Goal: Task Accomplishment & Management: Manage account settings

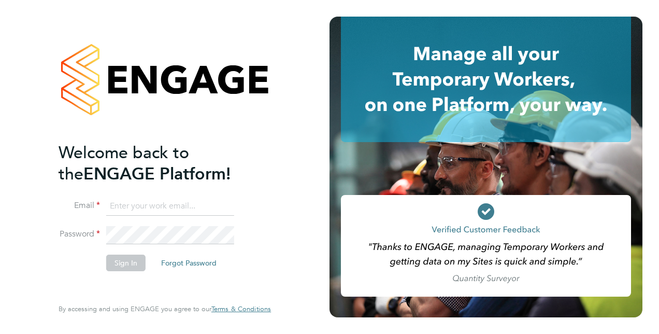
type input "calum.madden@vistry.co.uk"
click at [123, 266] on button "Sign In" at bounding box center [125, 263] width 39 height 17
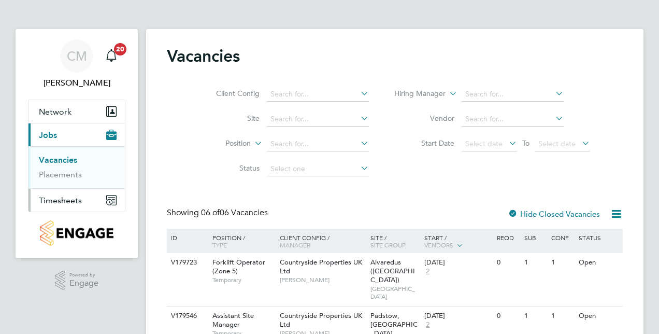
click at [76, 203] on span "Timesheets" at bounding box center [60, 200] width 43 height 10
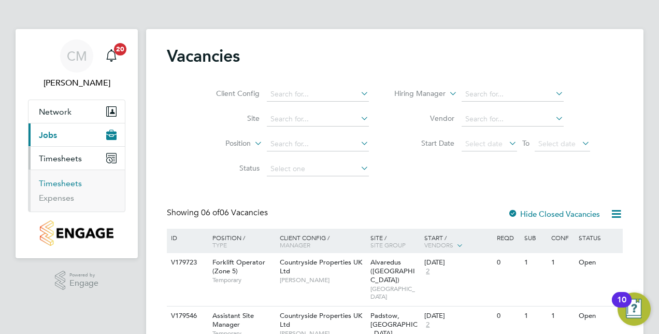
click at [65, 184] on link "Timesheets" at bounding box center [60, 183] width 43 height 10
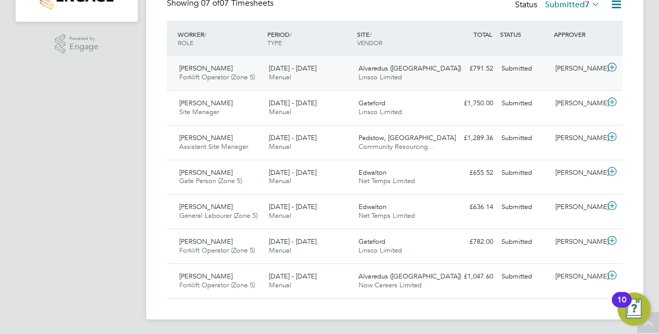
click at [608, 66] on icon at bounding box center [612, 67] width 13 height 8
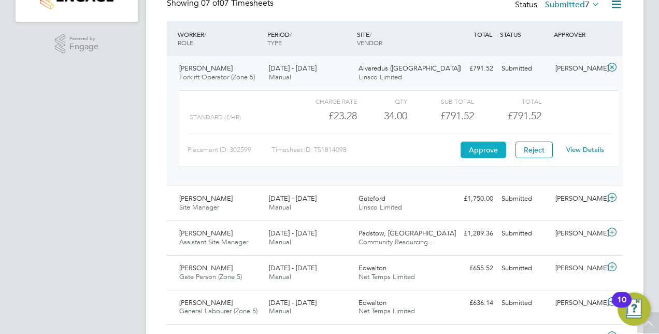
click at [485, 145] on button "Approve" at bounding box center [484, 150] width 46 height 17
click at [613, 195] on icon at bounding box center [612, 197] width 13 height 8
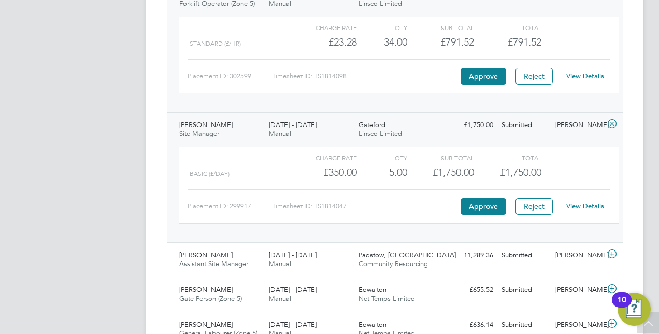
click at [577, 206] on link "View Details" at bounding box center [586, 206] width 38 height 9
click at [577, 202] on link "View Details" at bounding box center [586, 206] width 38 height 9
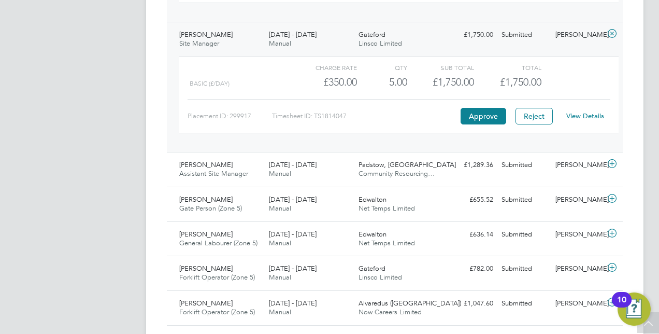
scroll to position [402, 0]
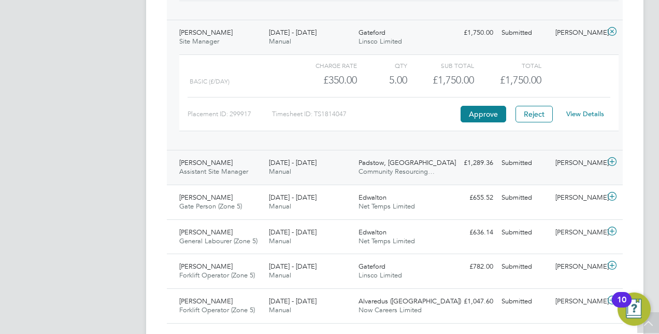
click at [618, 160] on icon at bounding box center [612, 162] width 13 height 8
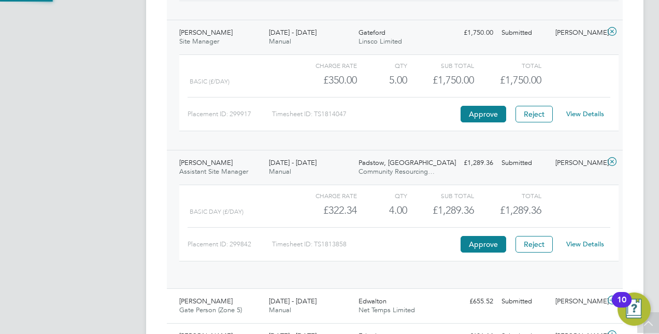
scroll to position [18, 101]
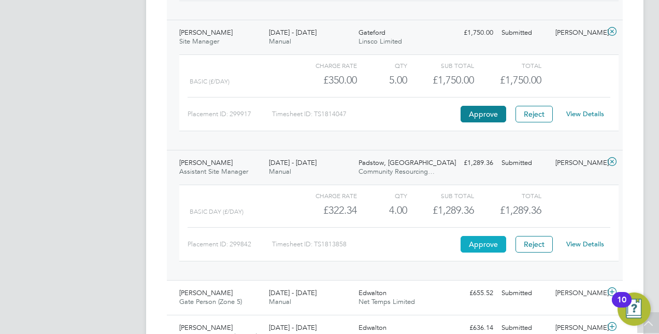
click at [490, 236] on button "Approve" at bounding box center [484, 244] width 46 height 17
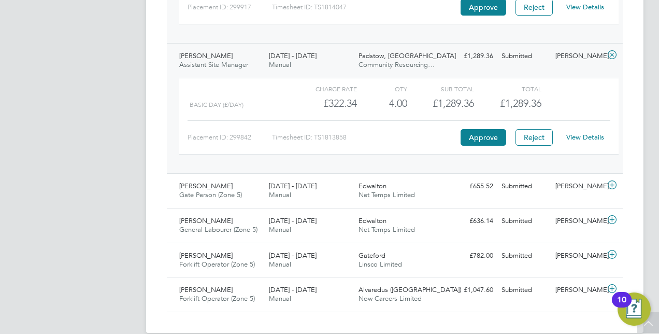
scroll to position [523, 0]
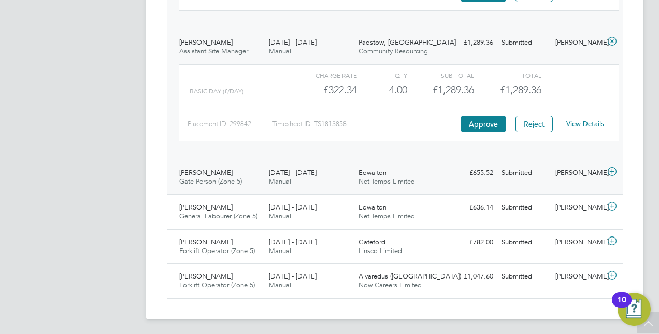
click at [619, 170] on div at bounding box center [614, 172] width 18 height 17
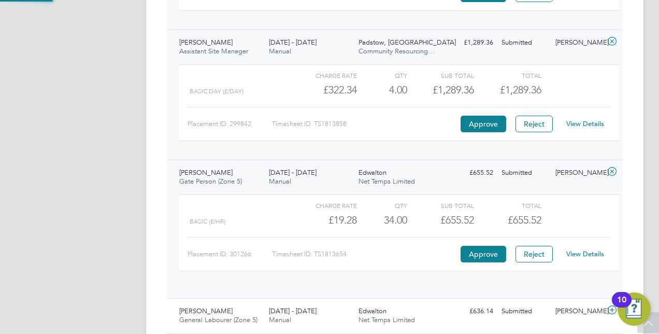
scroll to position [18, 101]
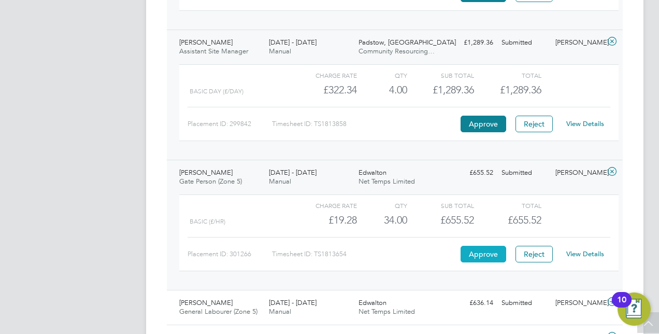
click at [497, 248] on button "Approve" at bounding box center [484, 254] width 46 height 17
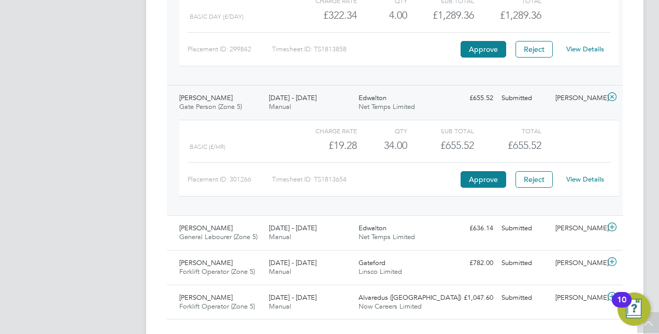
scroll to position [604, 0]
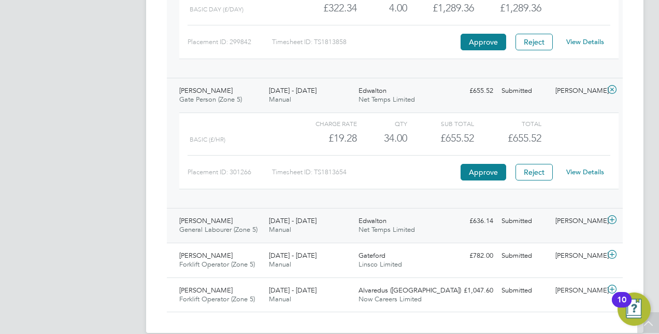
click at [619, 219] on div at bounding box center [614, 221] width 18 height 17
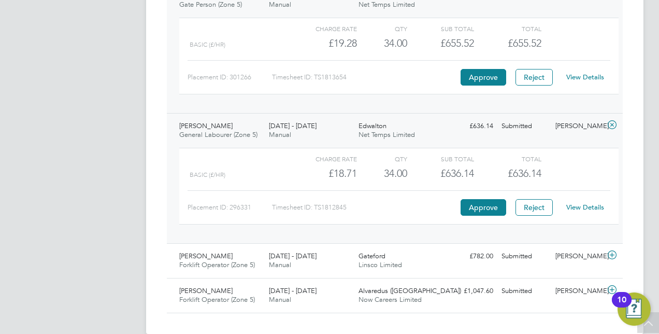
scroll to position [701, 0]
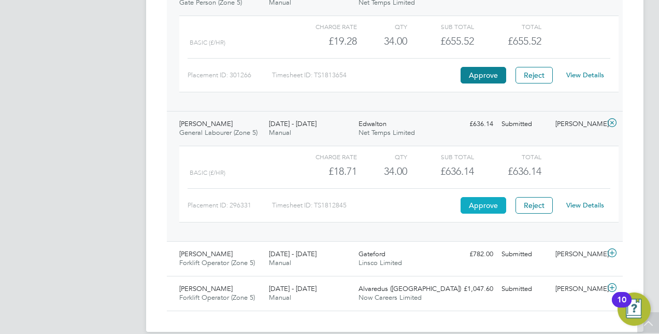
click at [493, 205] on button "Approve" at bounding box center [484, 205] width 46 height 17
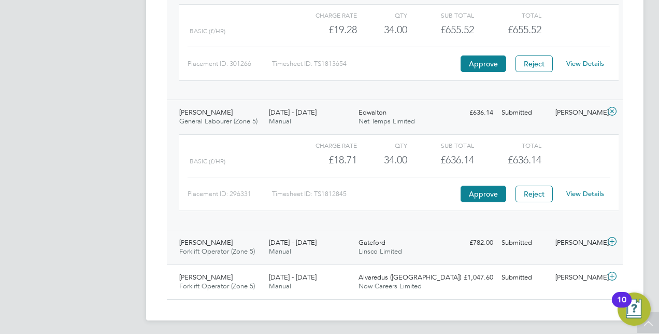
click at [616, 242] on icon at bounding box center [612, 241] width 13 height 8
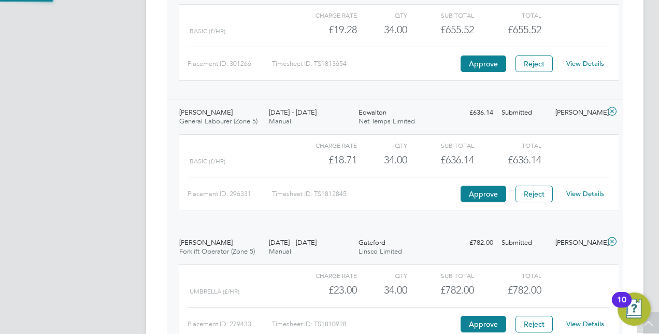
scroll to position [18, 101]
click at [489, 318] on button "Approve" at bounding box center [484, 324] width 46 height 17
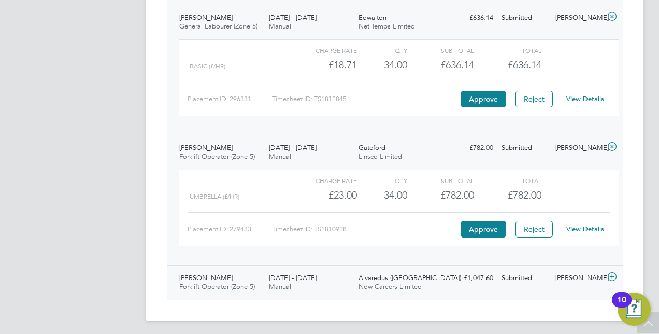
click at [613, 273] on icon at bounding box center [612, 277] width 13 height 8
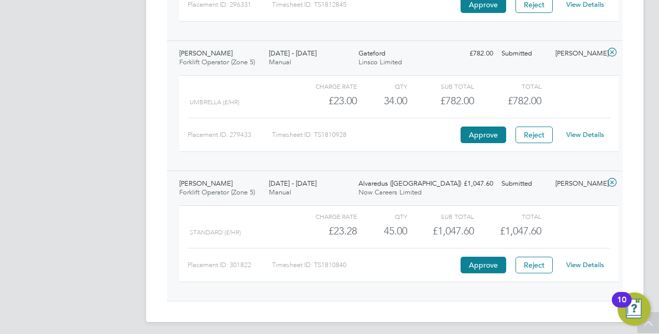
scroll to position [903, 0]
click at [478, 261] on button "Approve" at bounding box center [484, 264] width 46 height 17
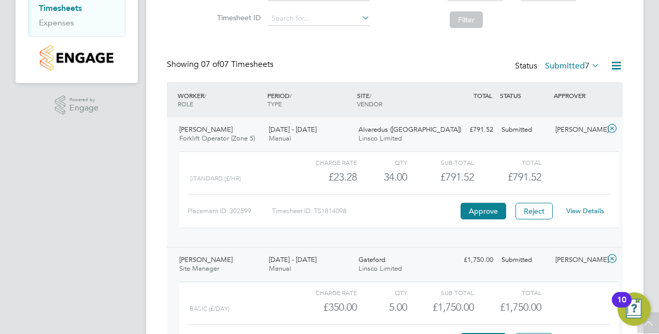
scroll to position [0, 0]
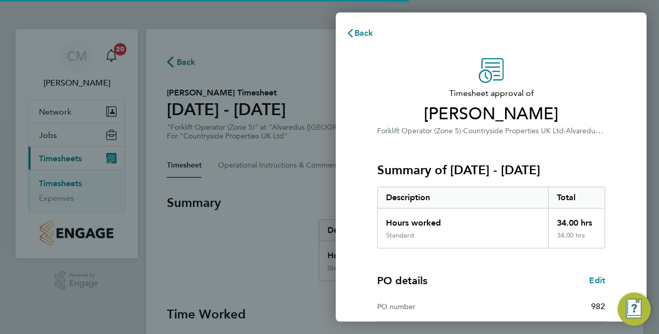
scroll to position [162, 0]
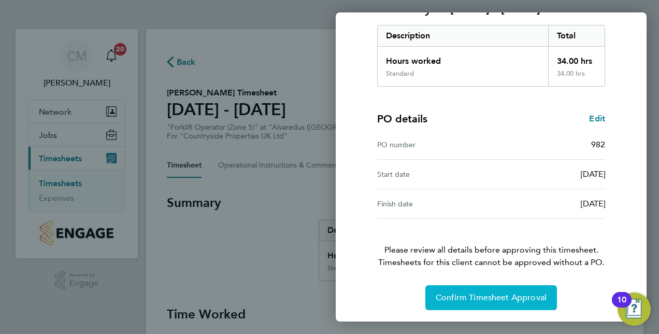
click at [466, 292] on span "Confirm Timesheet Approval" at bounding box center [491, 297] width 111 height 10
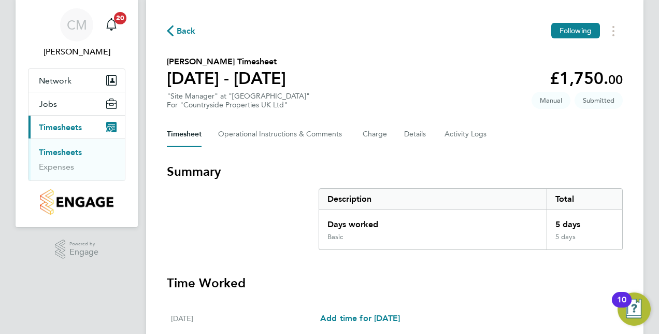
scroll to position [9, 0]
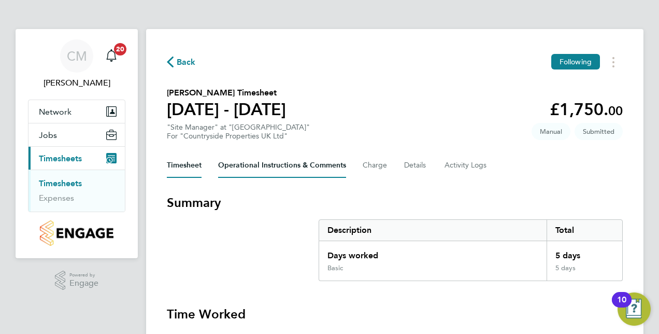
click at [293, 172] on Comments-tab "Operational Instructions & Comments" at bounding box center [282, 165] width 128 height 25
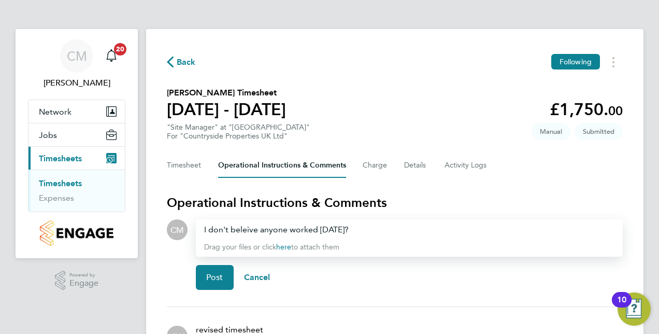
click at [249, 231] on div "I don't beleive anyone worked Saturday?" at bounding box center [409, 229] width 411 height 12
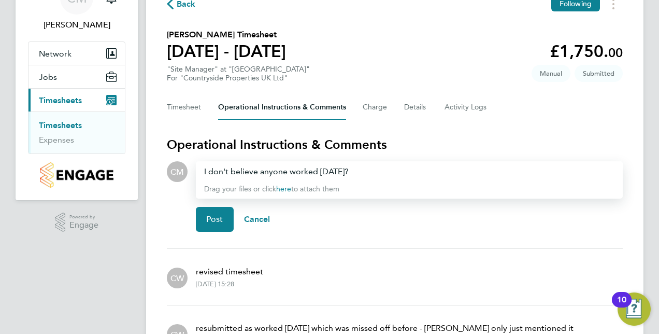
scroll to position [55, 0]
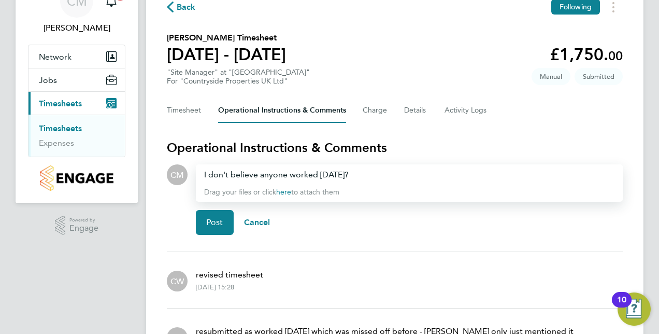
click at [403, 170] on div "I don't believe anyone worked Saturday?" at bounding box center [409, 174] width 411 height 12
click at [214, 222] on span "Post" at bounding box center [214, 222] width 17 height 10
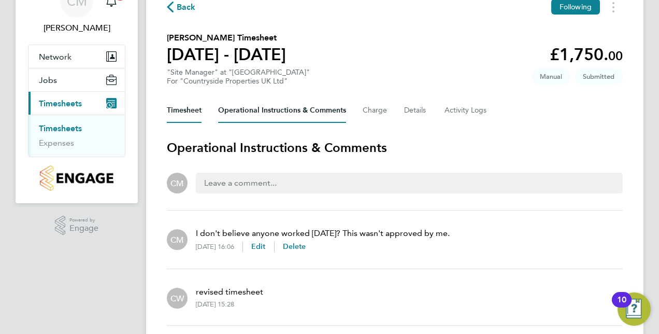
click at [183, 114] on button "Timesheet" at bounding box center [184, 110] width 35 height 25
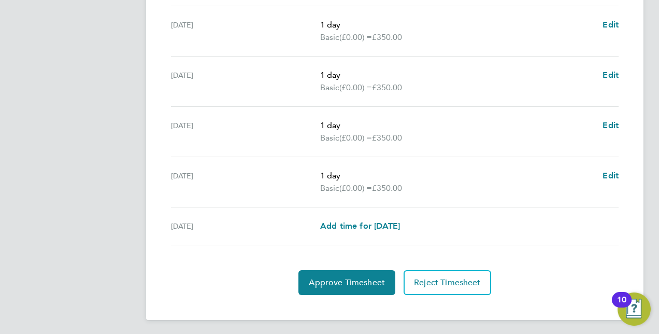
scroll to position [413, 0]
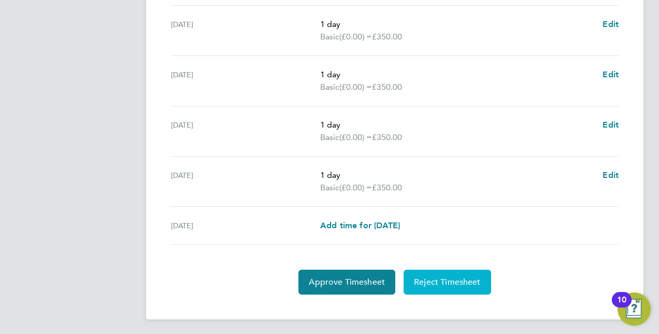
click at [452, 277] on span "Reject Timesheet" at bounding box center [447, 282] width 67 height 10
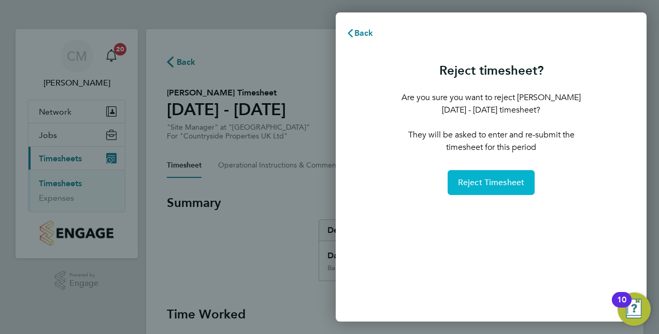
click at [469, 189] on button "Reject Timesheet" at bounding box center [492, 182] width 88 height 25
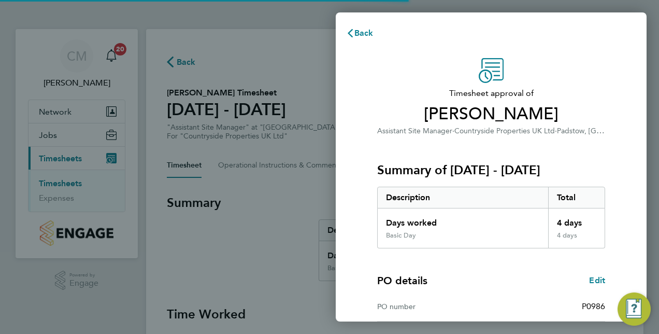
scroll to position [162, 0]
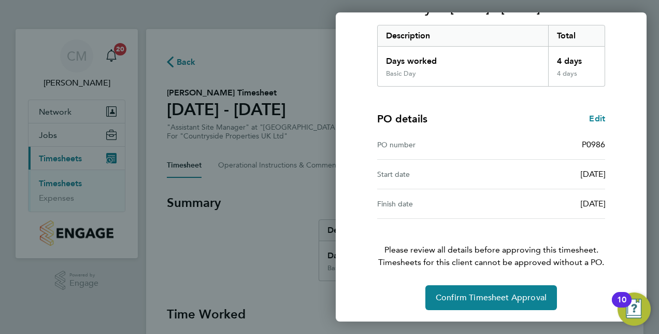
click at [487, 315] on div "Timesheet approval of Peter Hall Assistant Site Manager · Countryside Propertie…" at bounding box center [491, 103] width 311 height 439
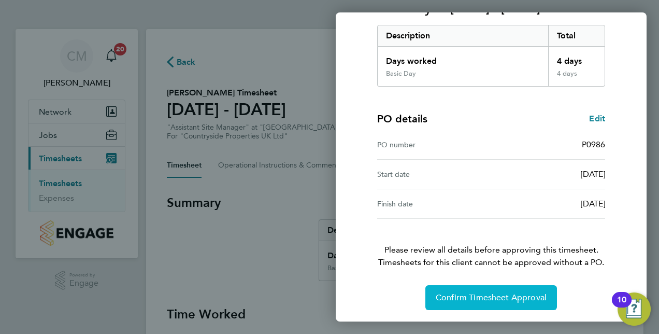
click at [488, 301] on span "Confirm Timesheet Approval" at bounding box center [491, 297] width 111 height 10
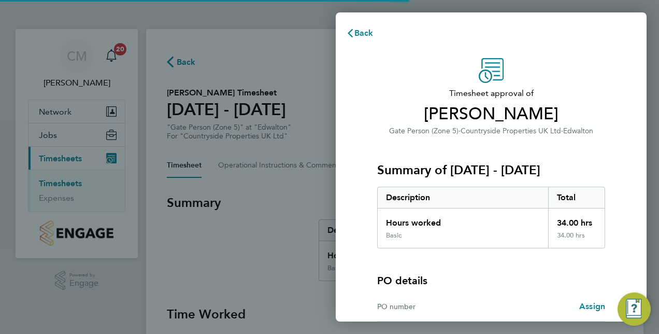
scroll to position [103, 0]
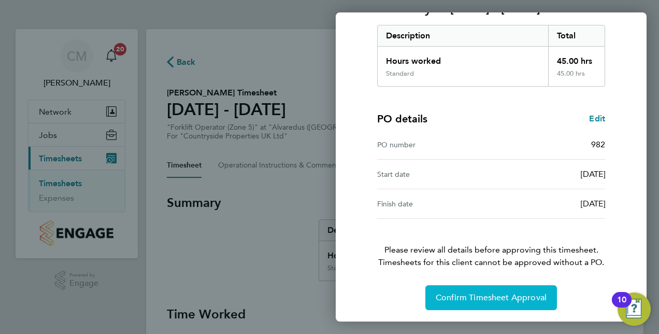
click at [474, 292] on span "Confirm Timesheet Approval" at bounding box center [491, 297] width 111 height 10
